Goal: Find specific page/section: Locate a particular part of the current website

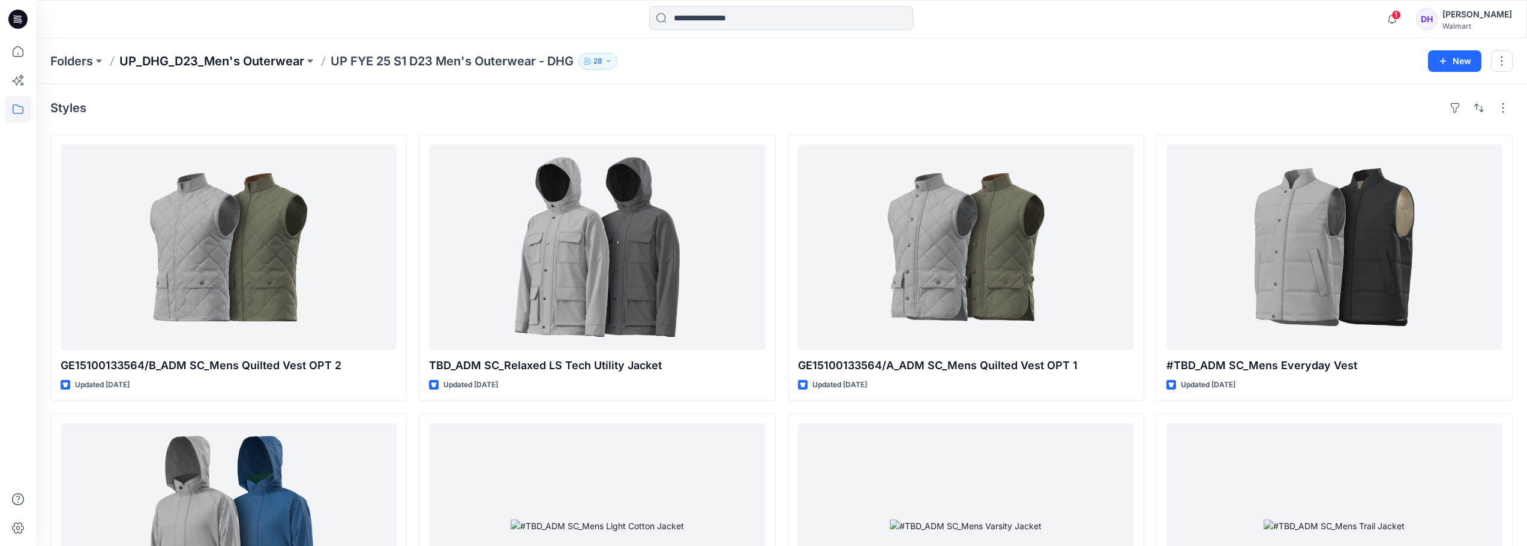
click at [196, 58] on p "UP_DHG_D23_Men's Outerwear" at bounding box center [211, 61] width 185 height 17
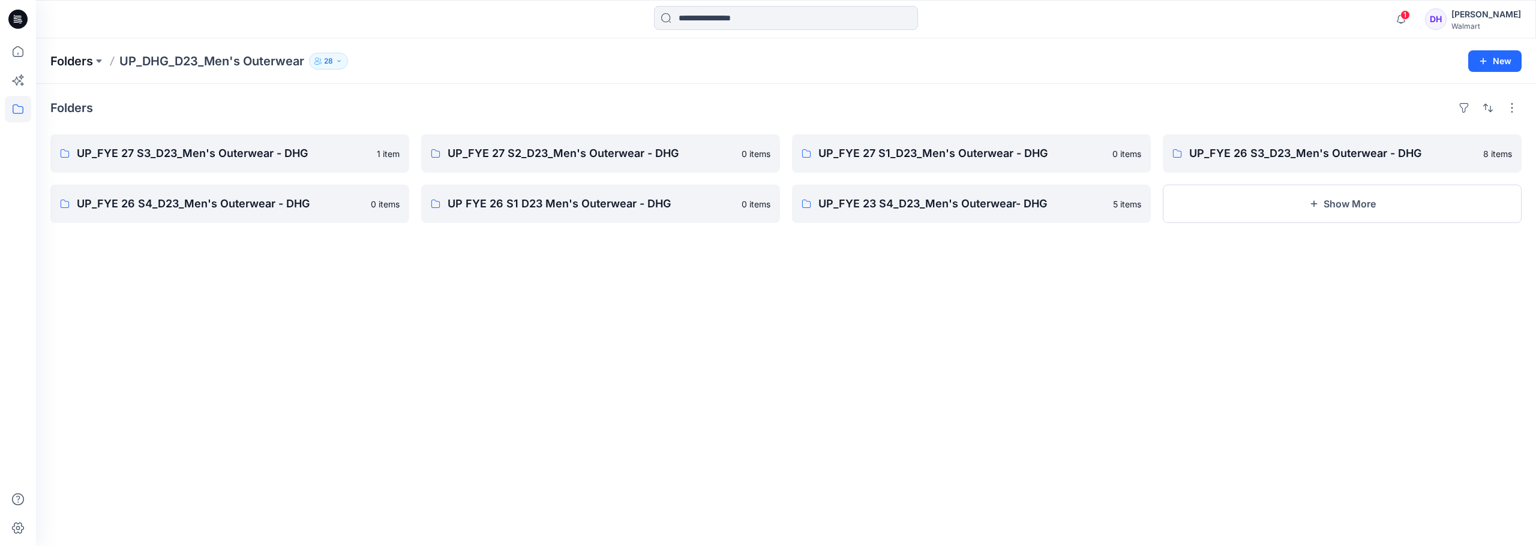
click at [75, 55] on p "Folders" at bounding box center [71, 61] width 43 height 17
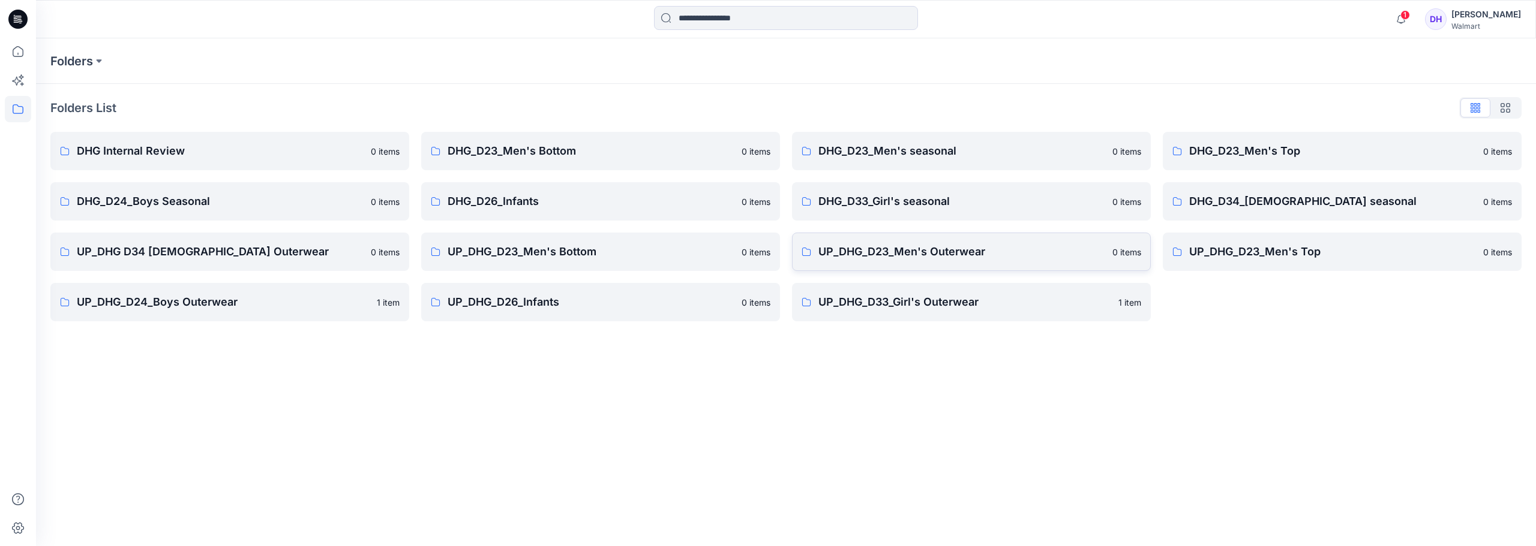
click at [924, 253] on p "UP_DHG_D23_Men's Outerwear" at bounding box center [961, 252] width 287 height 17
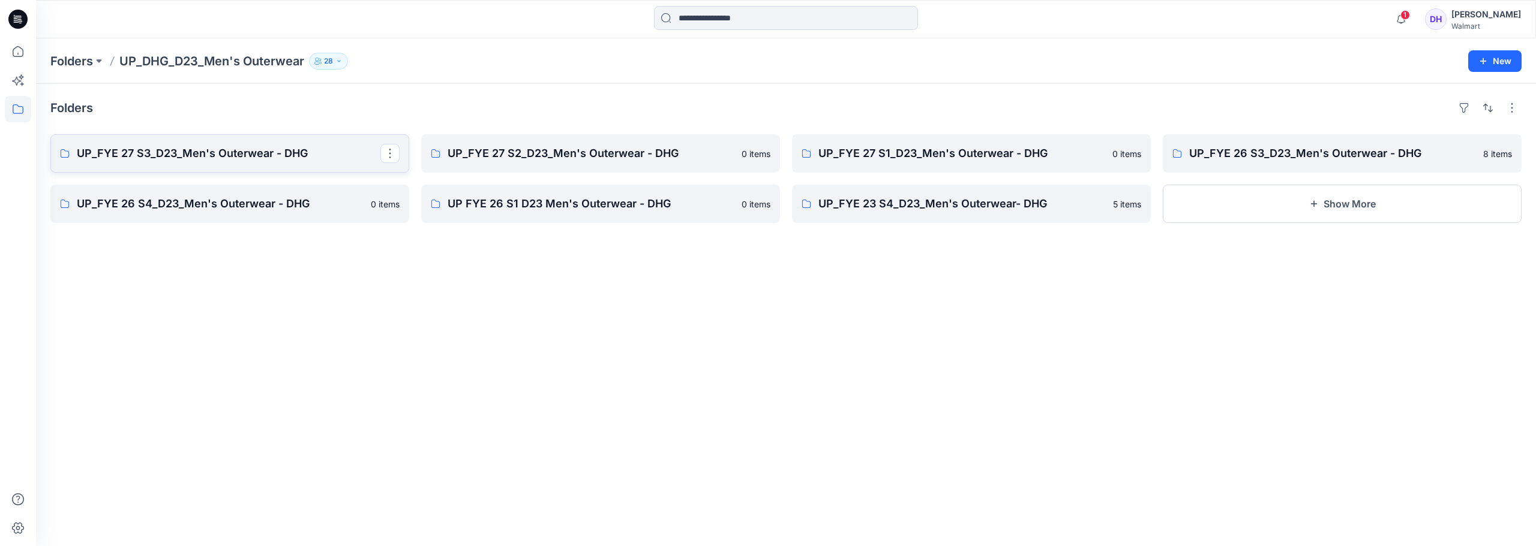
click at [295, 158] on p "UP_FYE 27 S3_D23_Men's Outerwear - DHG" at bounding box center [229, 153] width 304 height 17
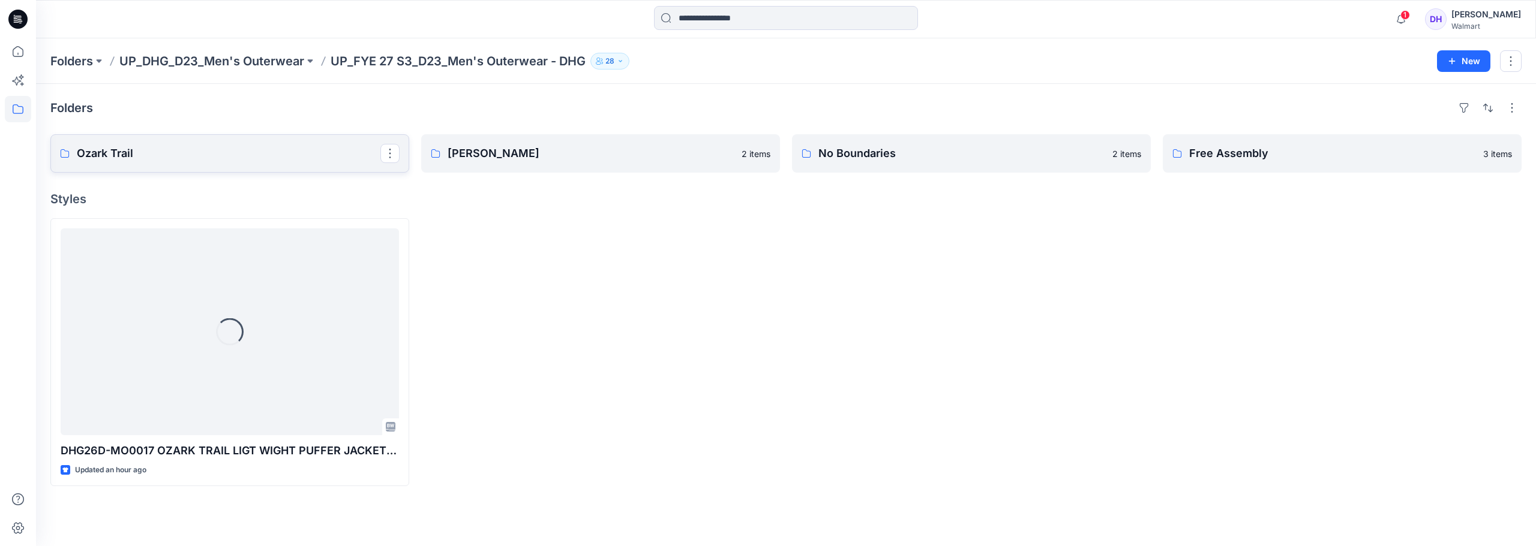
click at [230, 148] on p "Ozark Trail" at bounding box center [229, 153] width 304 height 17
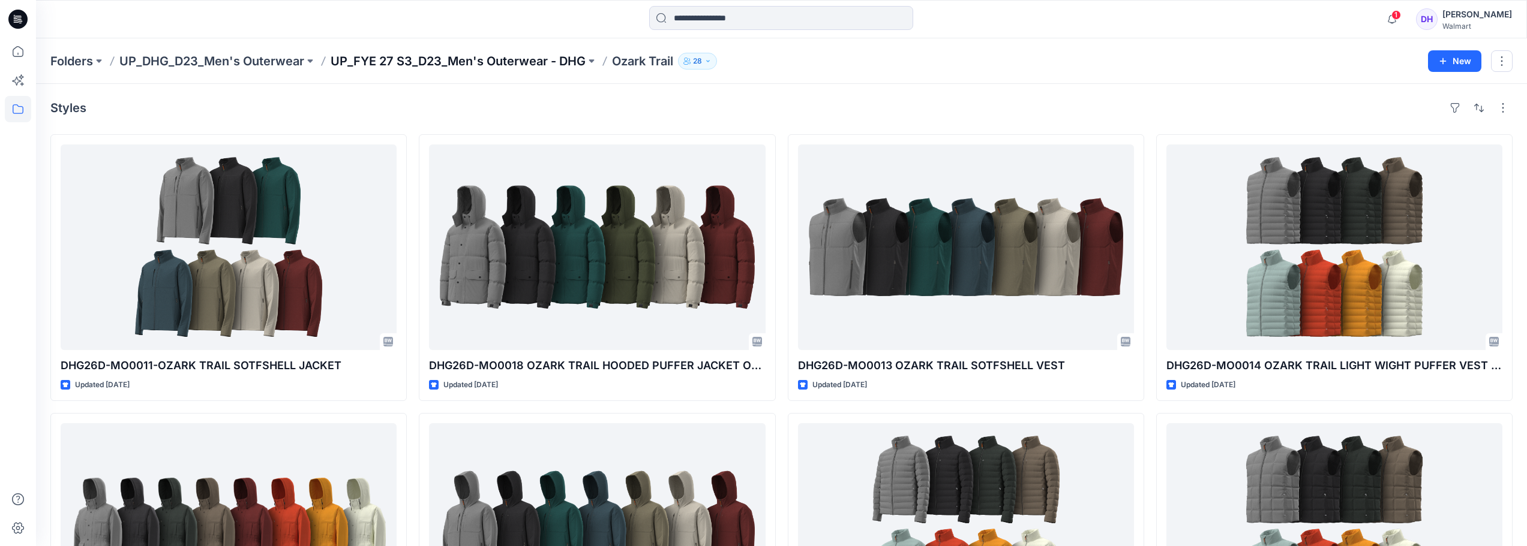
click at [545, 64] on p "UP_FYE 27 S3_D23_Men's Outerwear - DHG" at bounding box center [457, 61] width 255 height 17
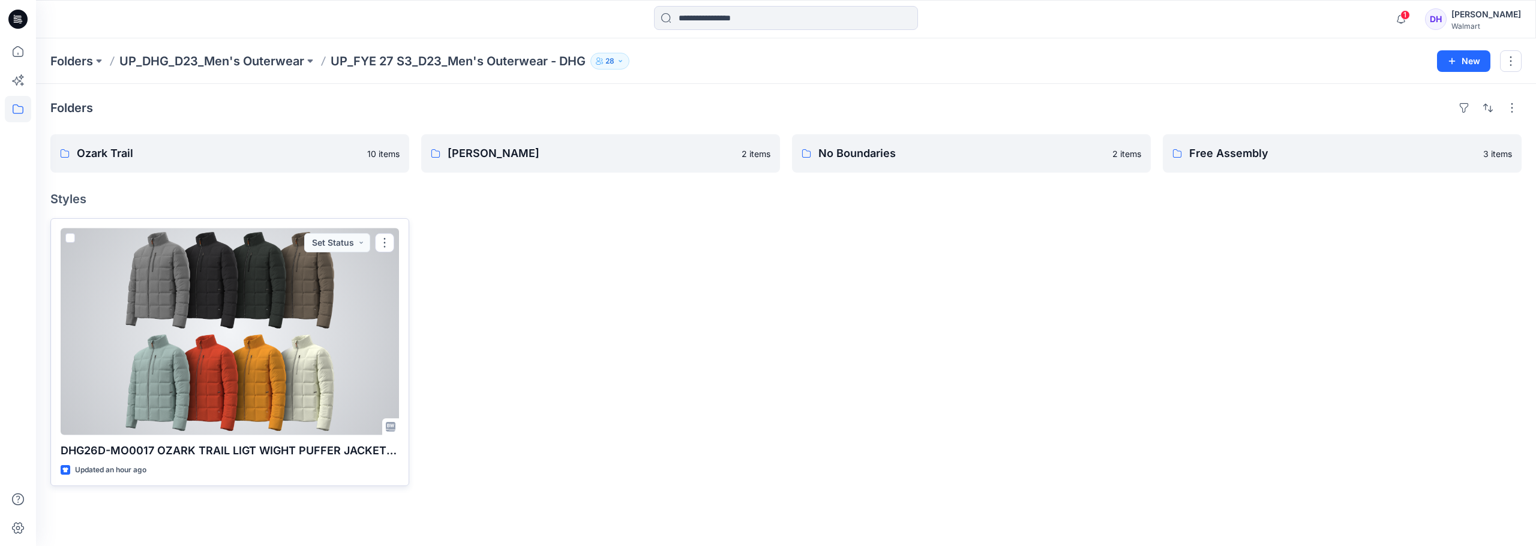
click at [268, 351] on div at bounding box center [230, 332] width 338 height 207
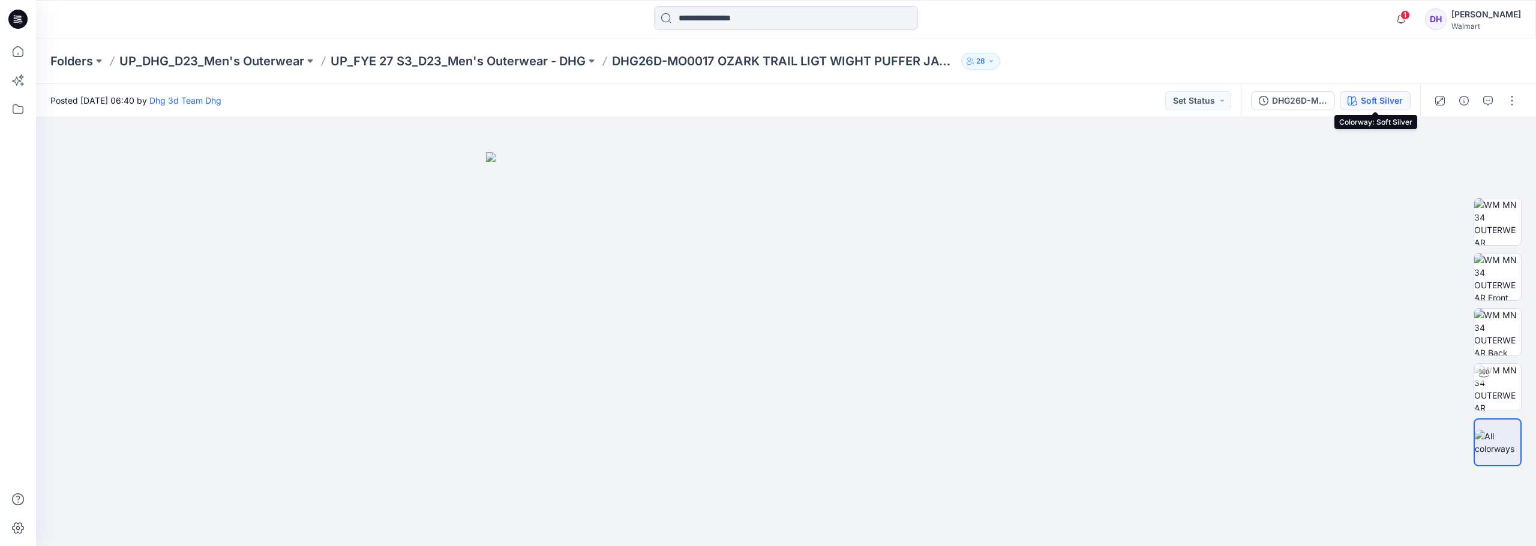
click at [1387, 97] on div "Soft Silver" at bounding box center [1381, 100] width 42 height 13
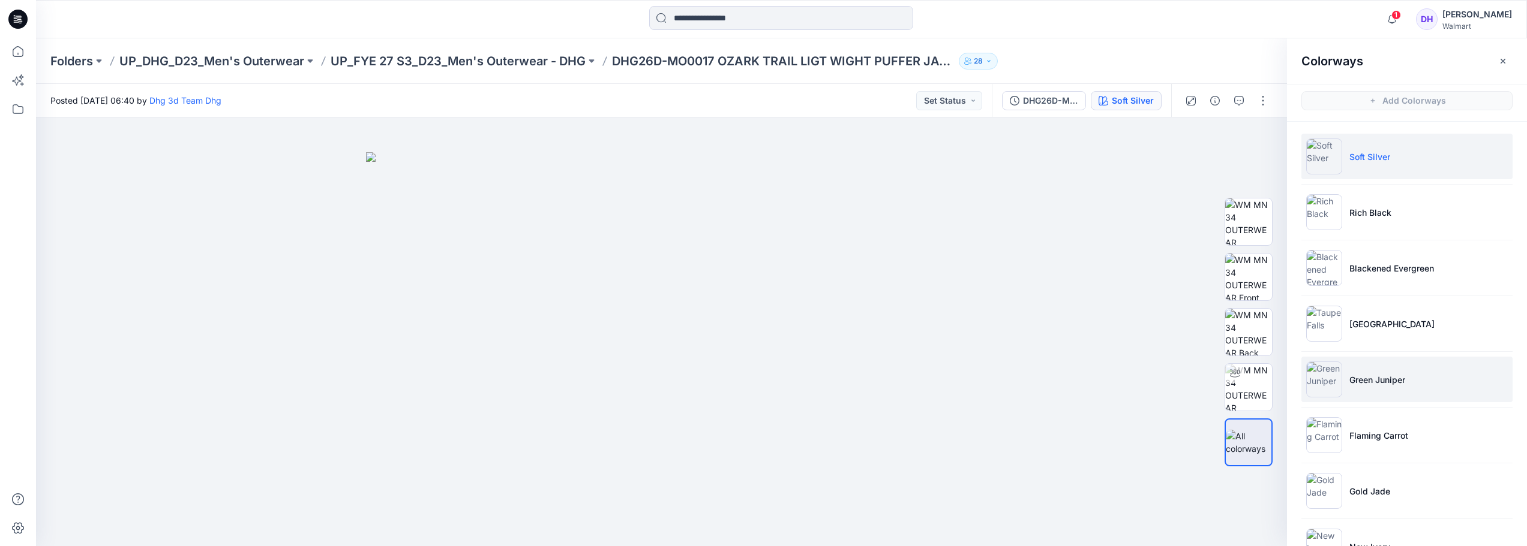
click at [1378, 389] on li "Green Juniper" at bounding box center [1406, 380] width 211 height 46
